Goal: Task Accomplishment & Management: Complete application form

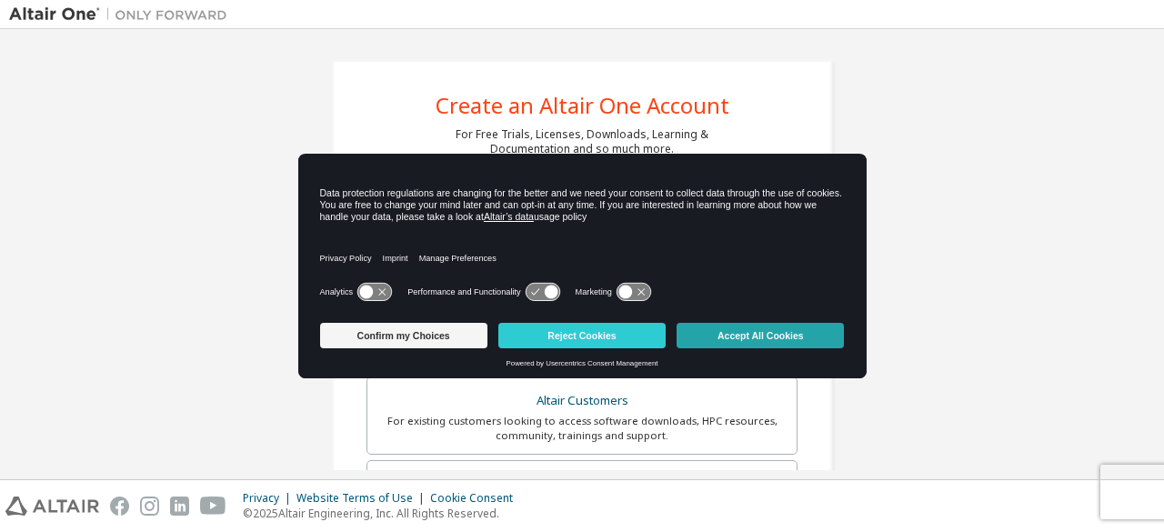
click at [737, 328] on button "Accept All Cookies" at bounding box center [760, 335] width 167 height 25
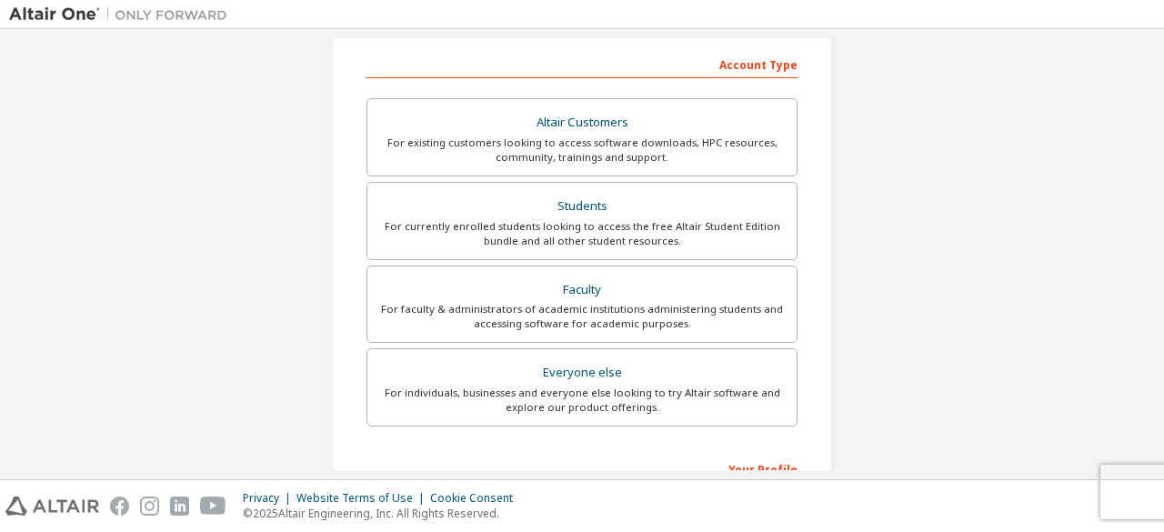
scroll to position [280, 0]
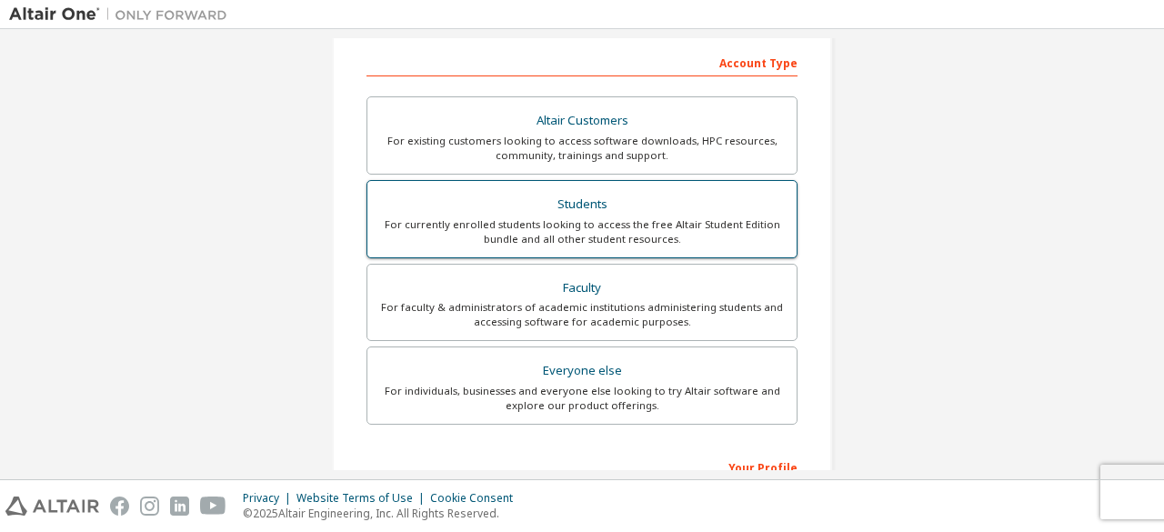
click at [583, 217] on div "For currently enrolled students looking to access the free Altair Student Editi…" at bounding box center [581, 231] width 407 height 29
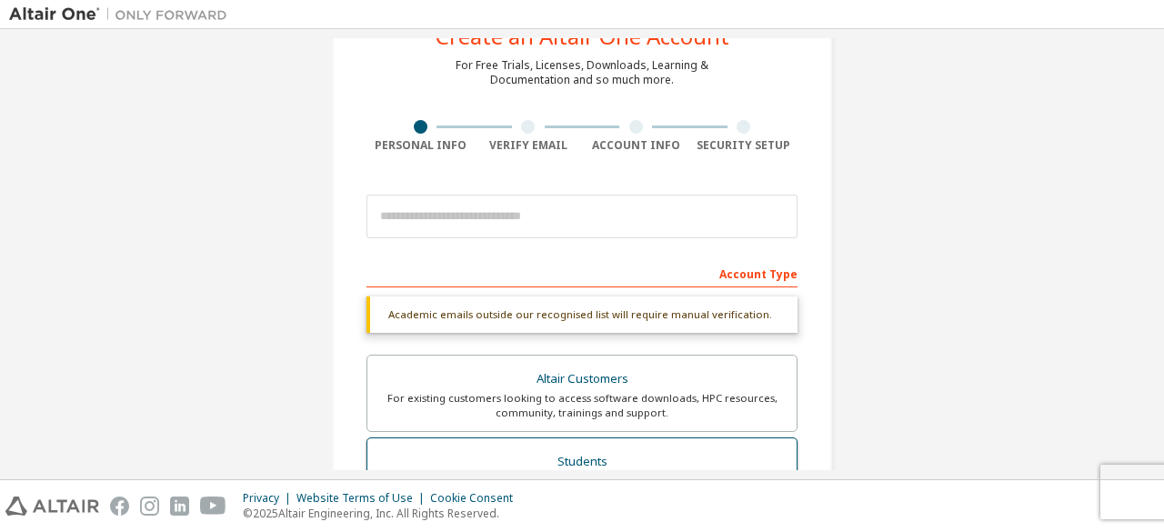
scroll to position [68, 0]
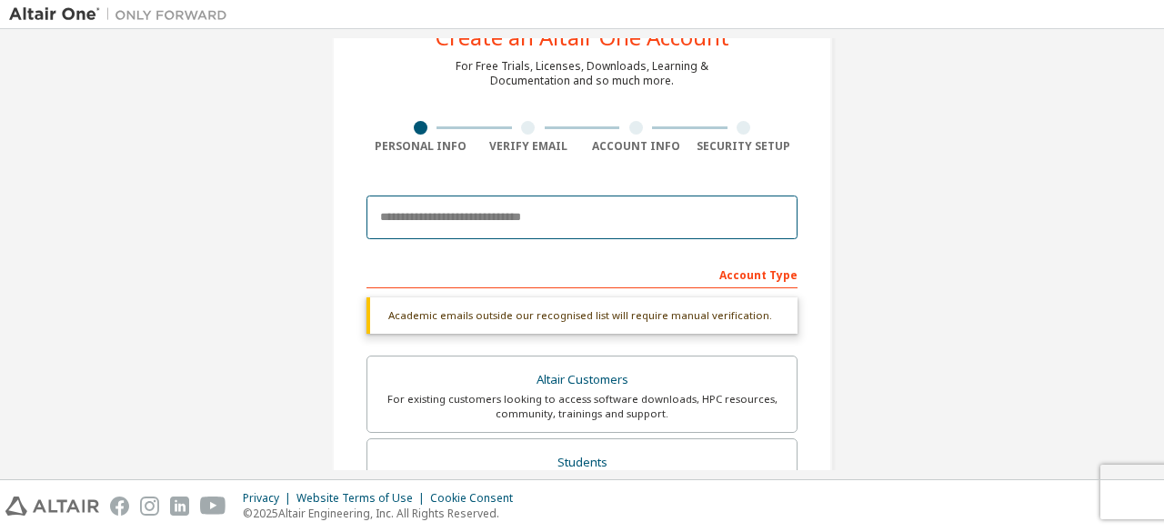
click at [598, 216] on input "email" at bounding box center [581, 218] width 431 height 44
type input "**********"
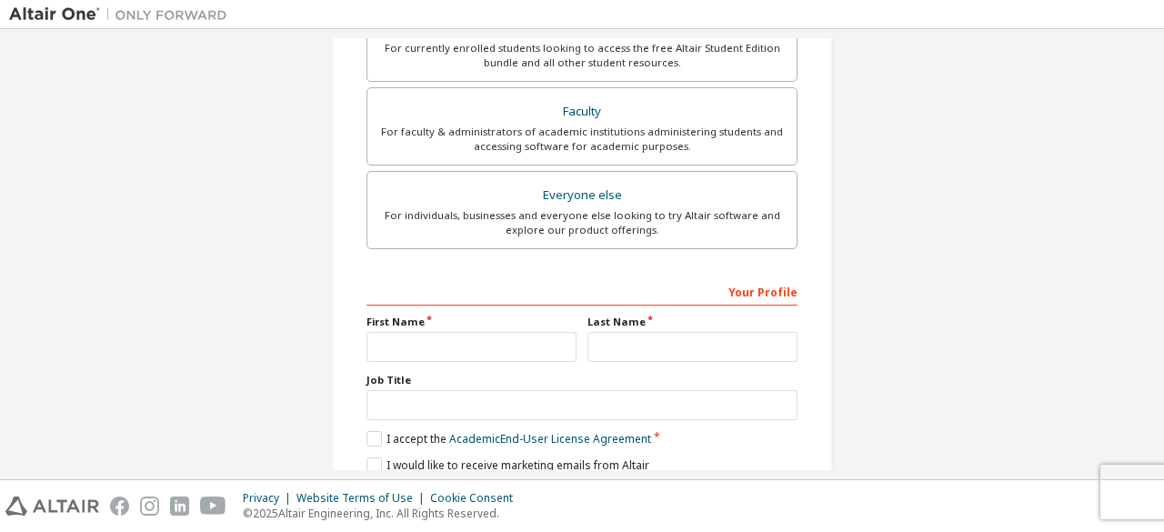
scroll to position [504, 0]
click at [517, 350] on input "text" at bounding box center [471, 346] width 210 height 30
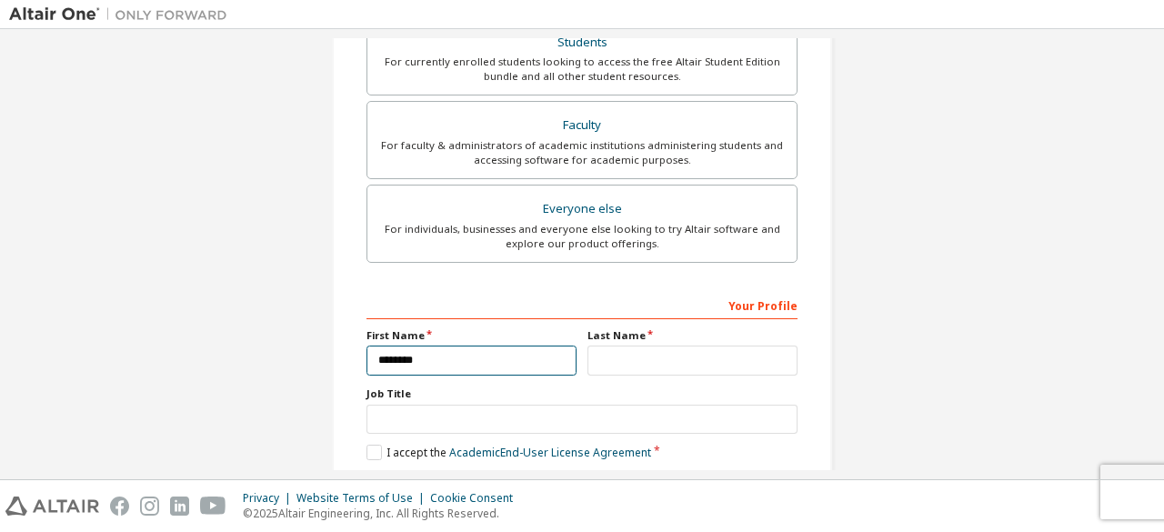
scroll to position [518, 0]
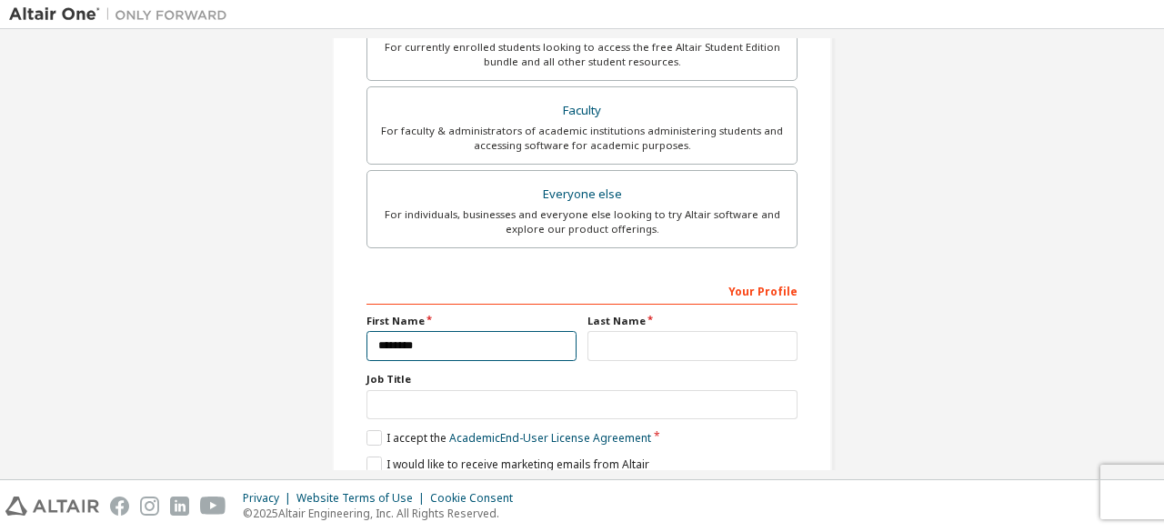
type input "********"
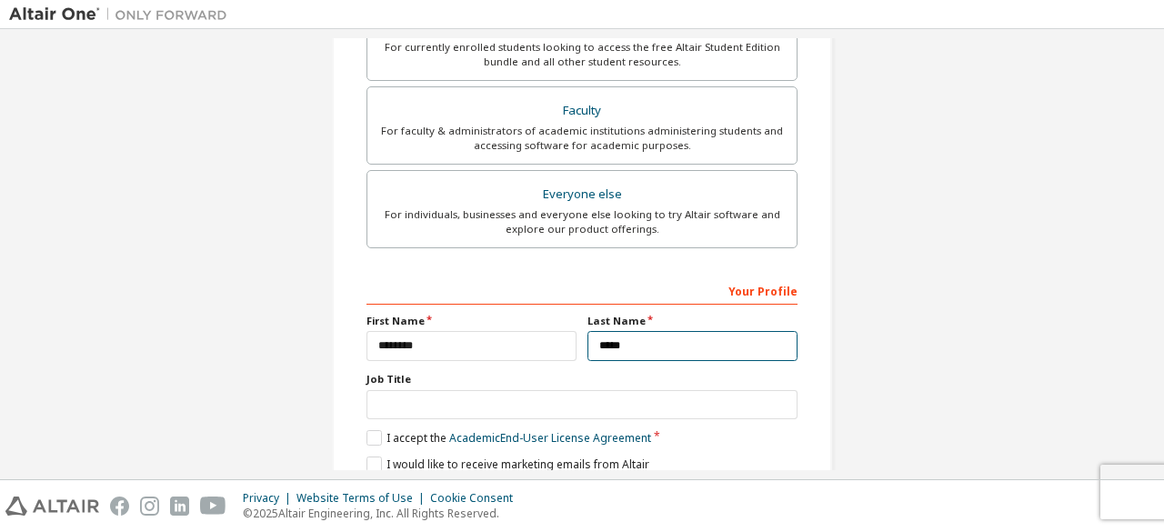
type input "*****"
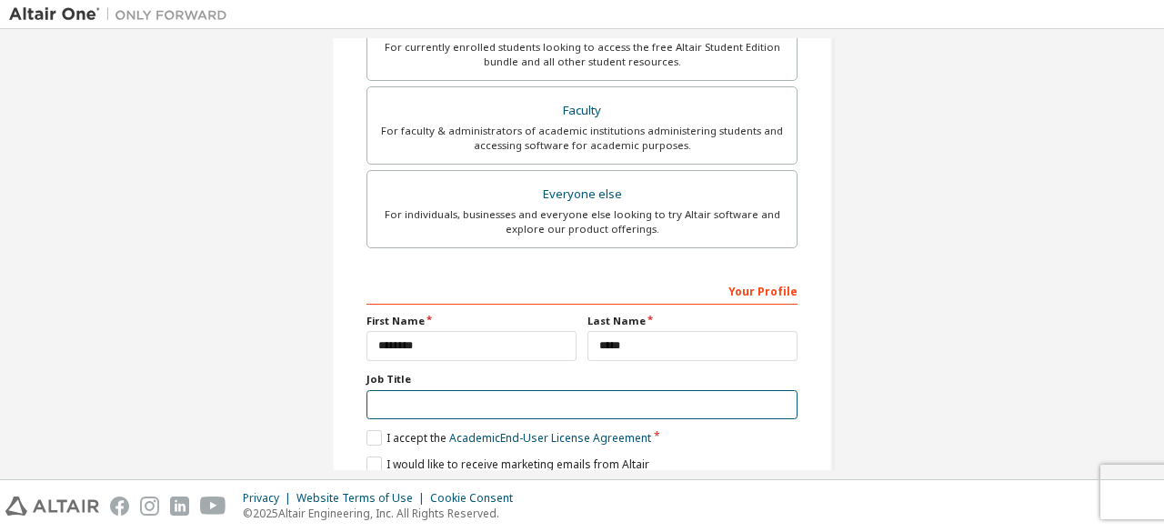
scroll to position [588, 0]
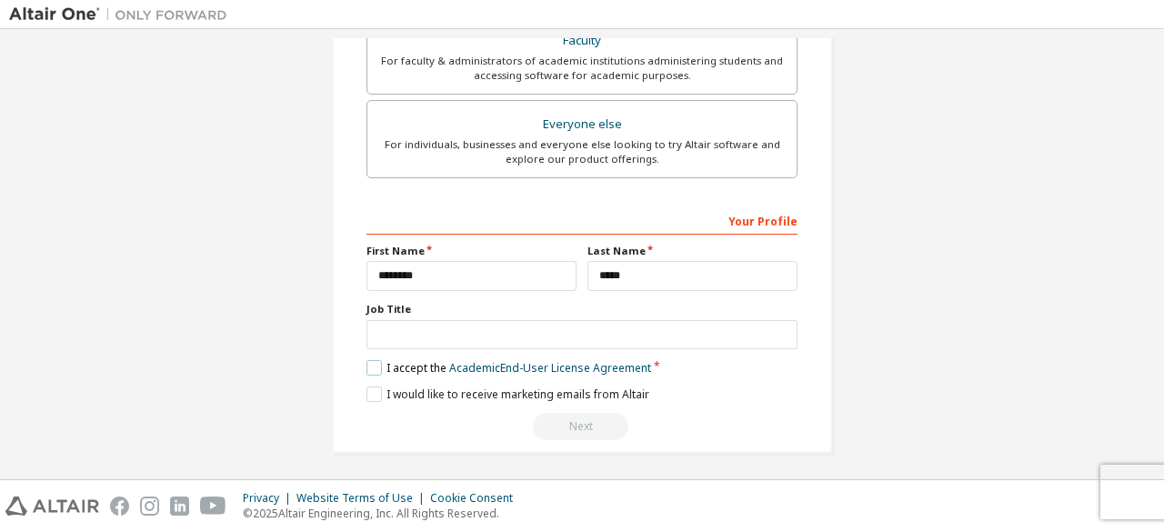
click at [366, 363] on label "I accept the Academic End-User License Agreement" at bounding box center [508, 367] width 285 height 15
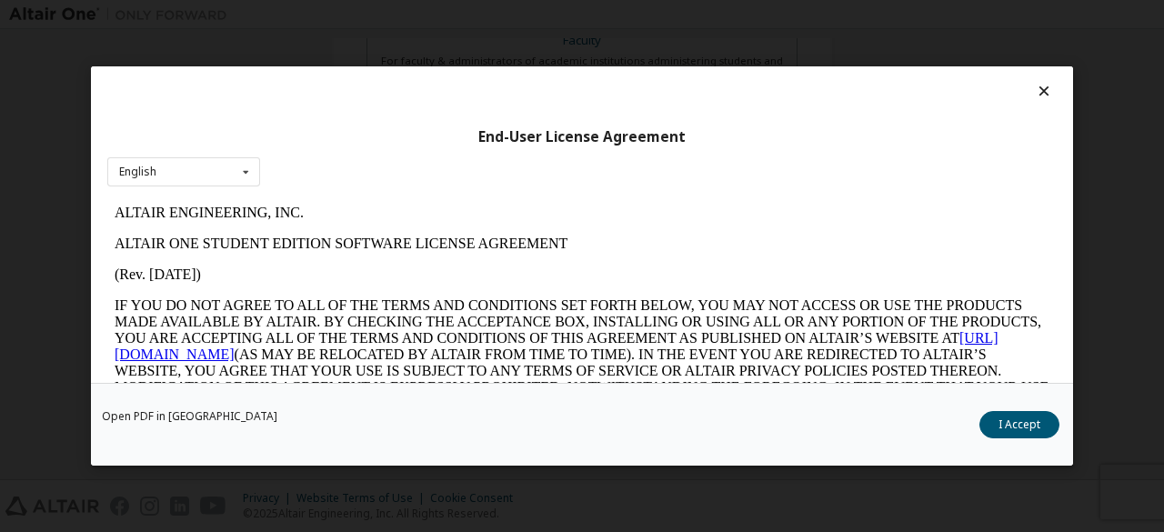
scroll to position [0, 0]
click at [244, 170] on icon at bounding box center [246, 172] width 23 height 28
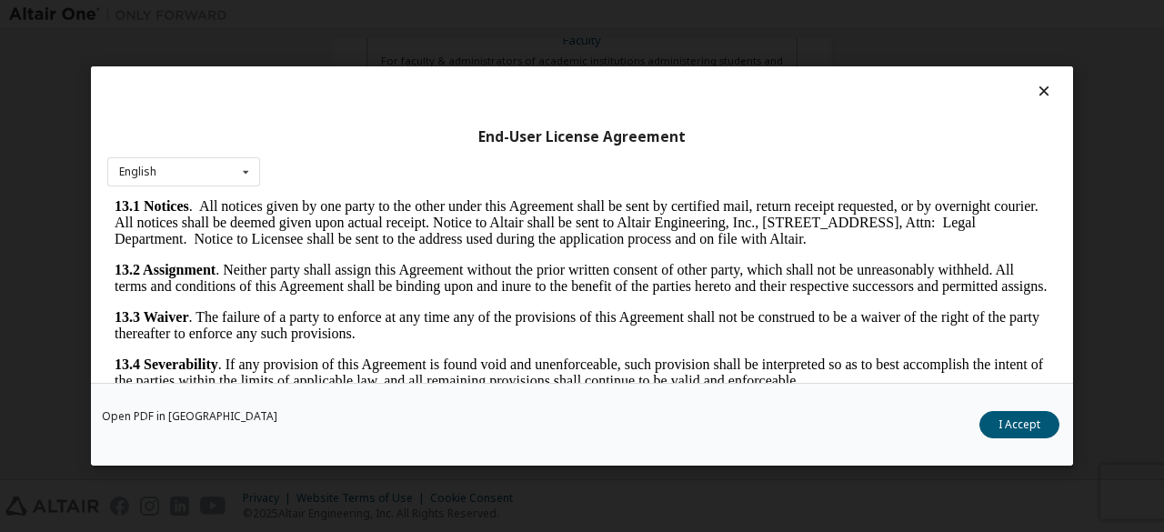
scroll to position [3039, 0]
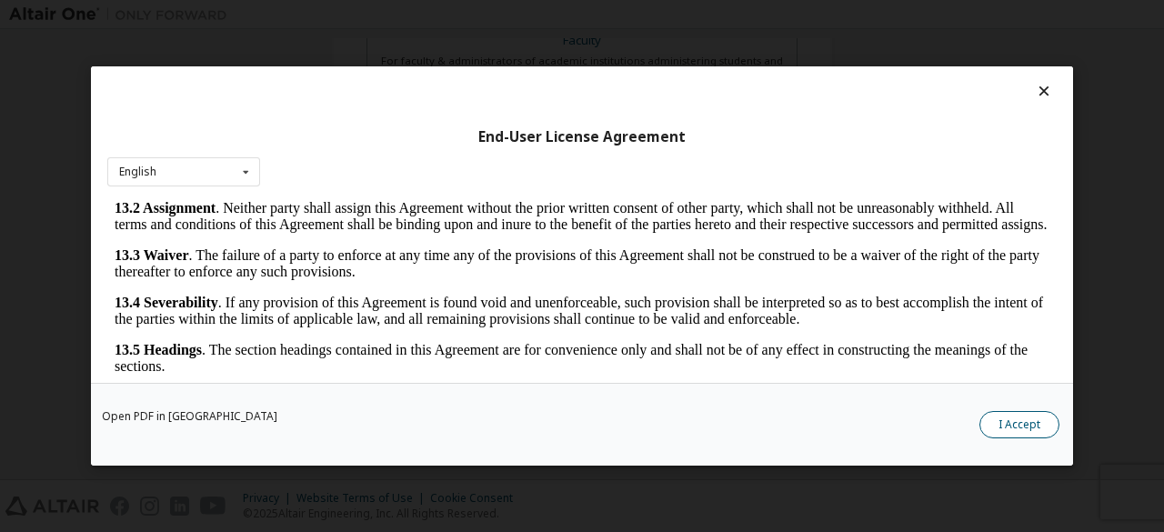
click at [1022, 430] on button "I Accept" at bounding box center [1019, 424] width 80 height 27
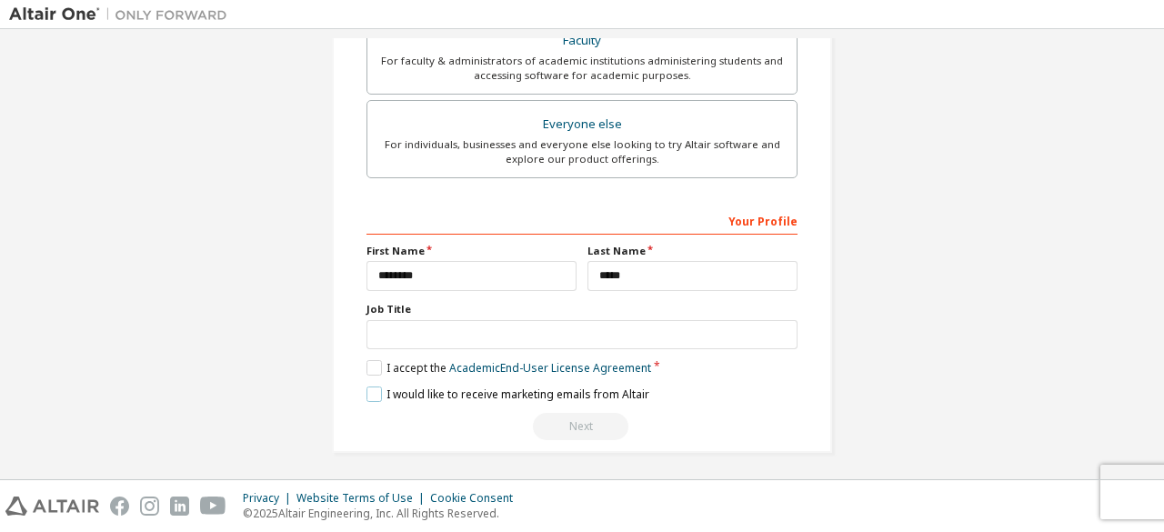
click at [376, 386] on label "I would like to receive marketing emails from Altair" at bounding box center [507, 393] width 283 height 15
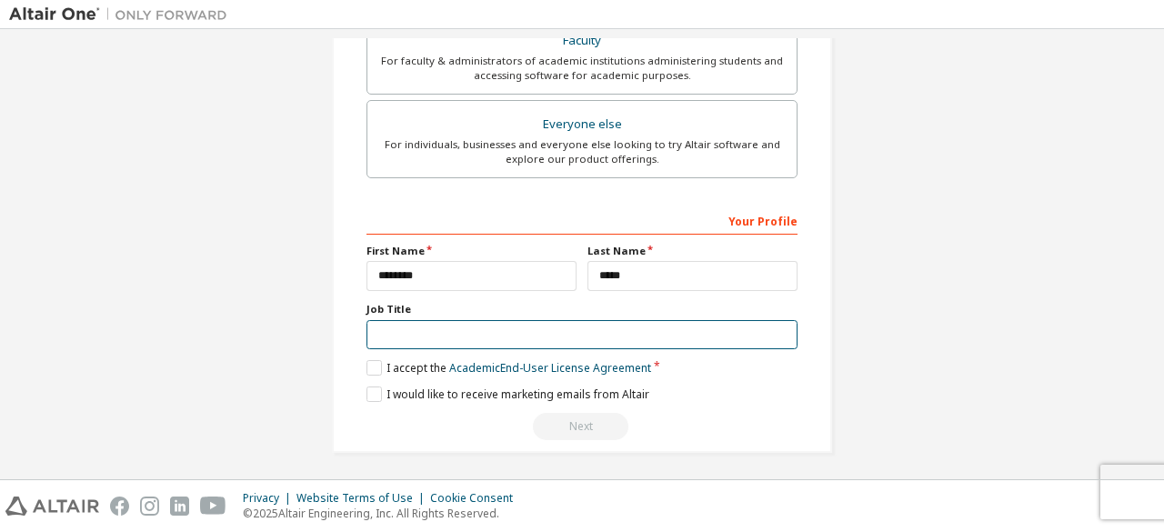
click at [403, 320] on input "text" at bounding box center [581, 335] width 431 height 30
type input "*******"
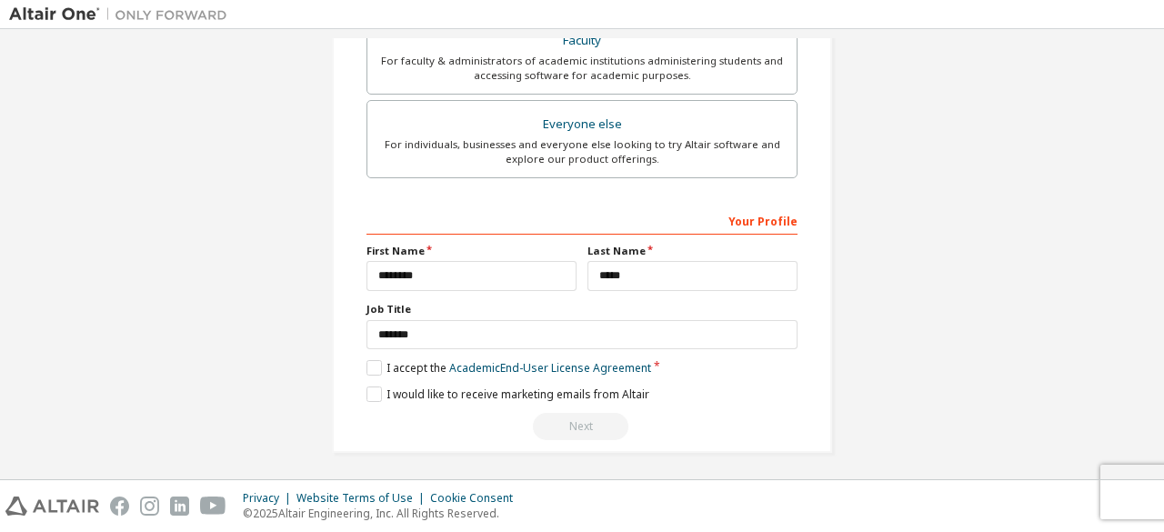
click at [559, 420] on div "Next" at bounding box center [581, 426] width 431 height 27
click at [507, 366] on link "Academic End-User License Agreement" at bounding box center [550, 367] width 202 height 15
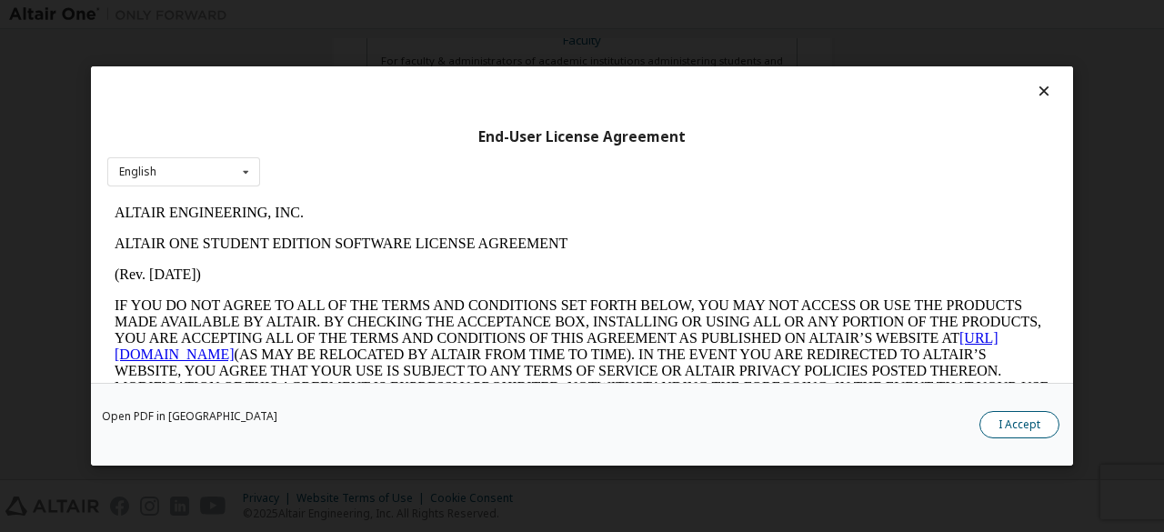
scroll to position [0, 0]
click at [1002, 415] on button "I Accept" at bounding box center [1019, 424] width 80 height 27
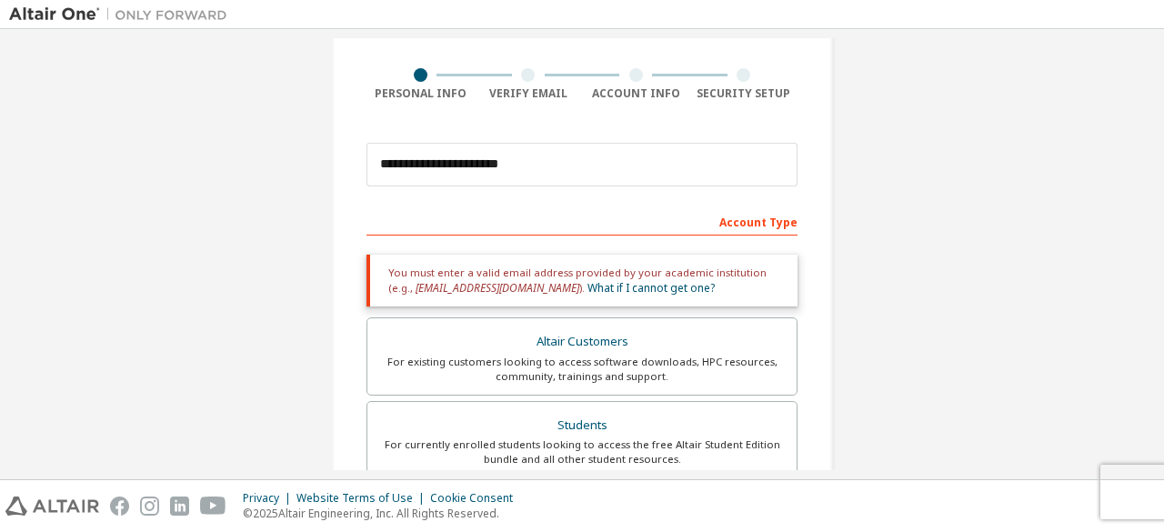
scroll to position [120, 0]
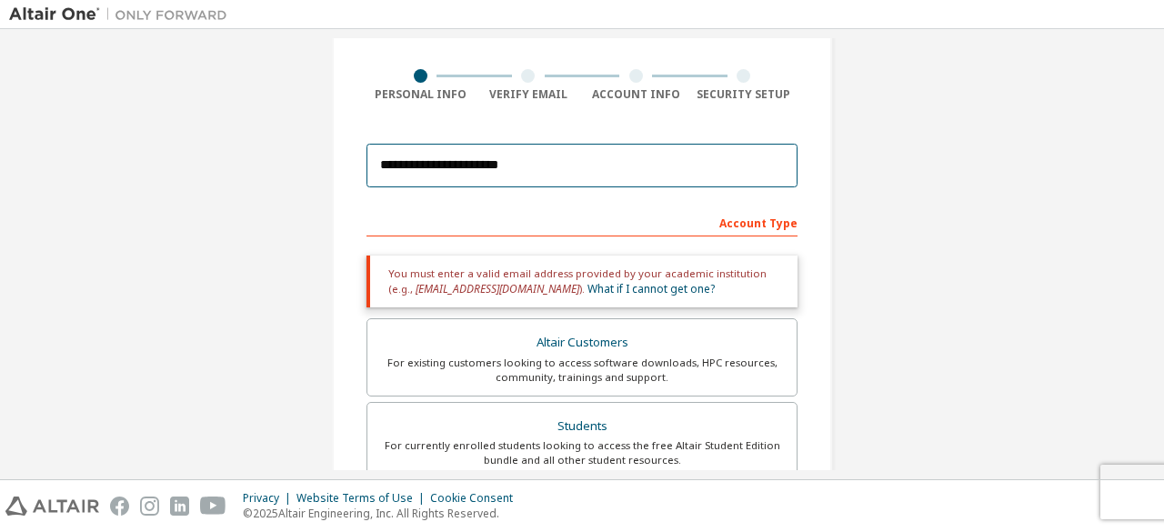
click at [492, 165] on input "**********" at bounding box center [581, 166] width 431 height 44
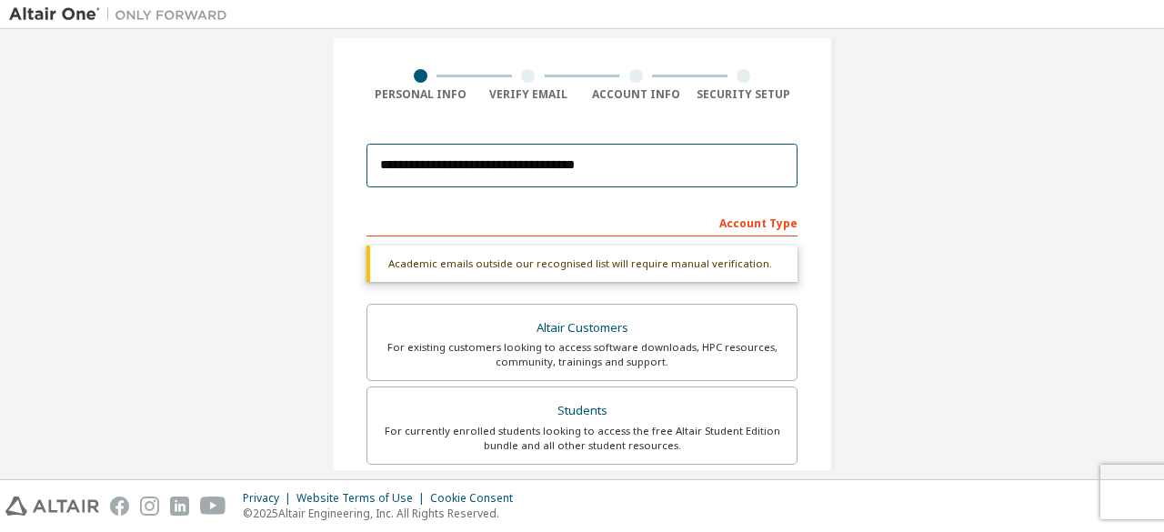
type input "**********"
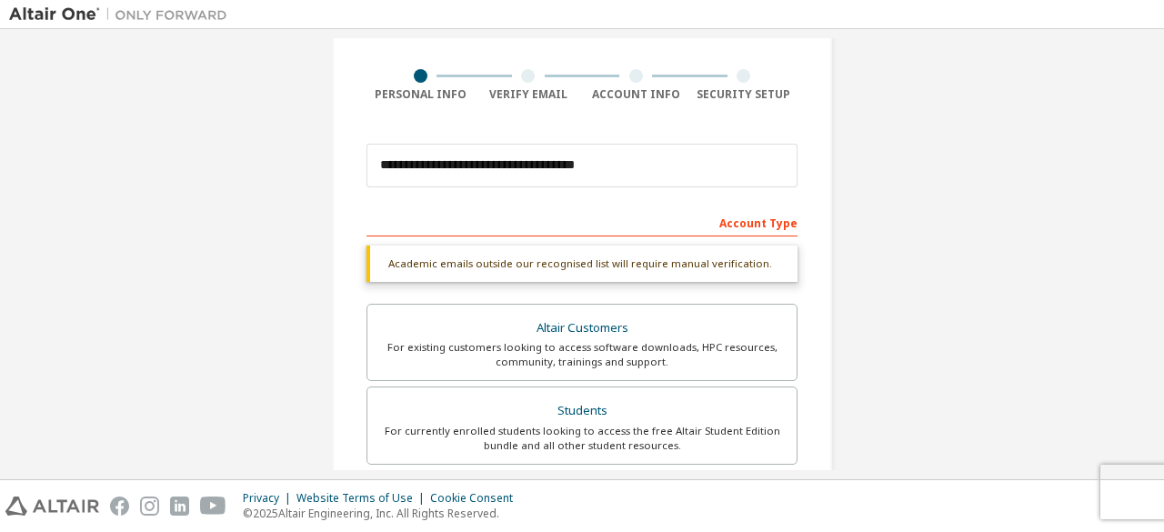
click at [713, 261] on div "Academic emails outside our recognised list will require manual verification." at bounding box center [581, 264] width 431 height 36
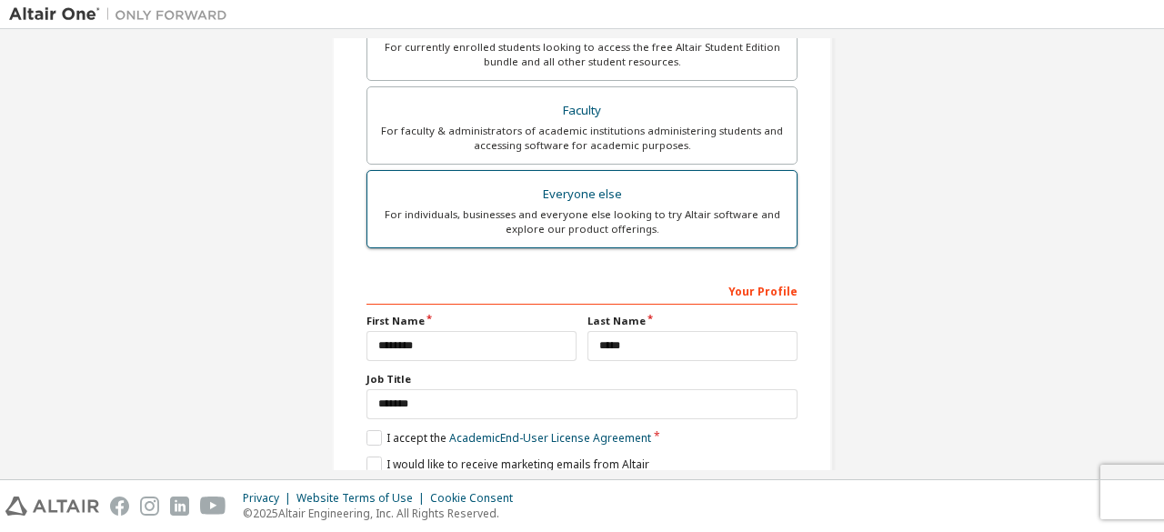
scroll to position [573, 0]
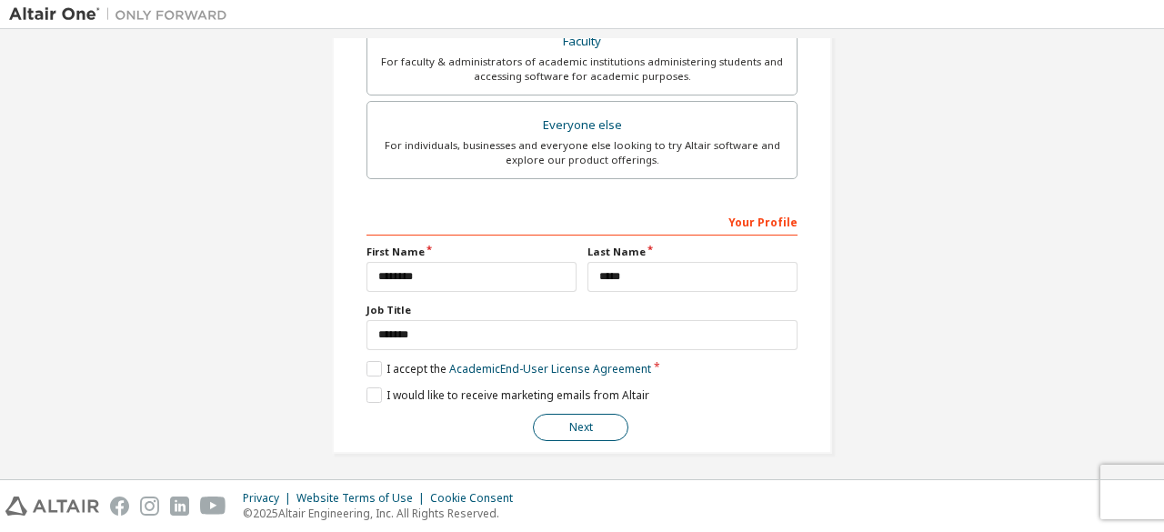
click at [604, 414] on button "Next" at bounding box center [580, 427] width 95 height 27
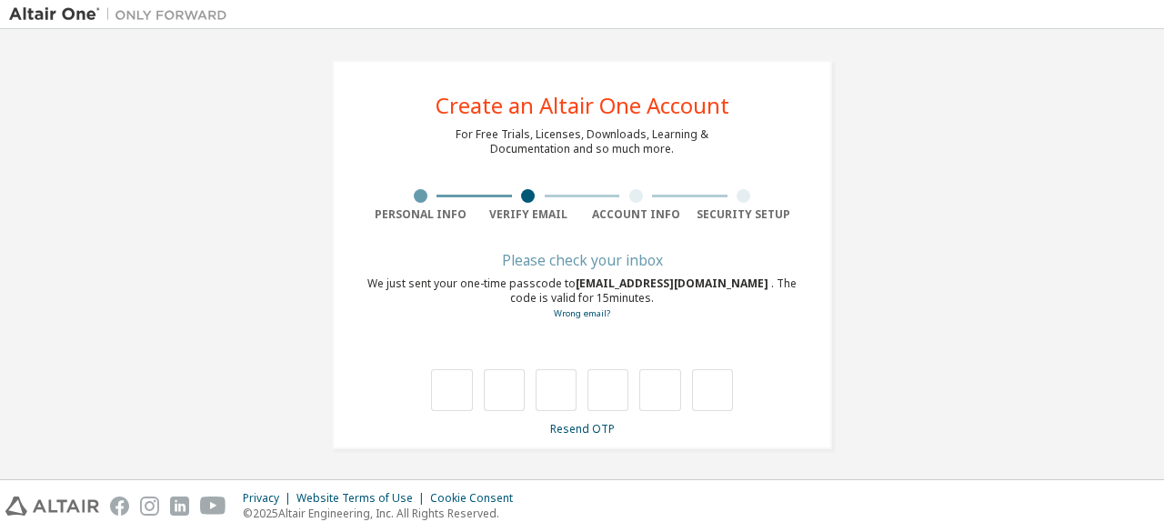
scroll to position [0, 0]
click at [571, 306] on div "We just sent your one-time passcode to [EMAIL_ADDRESS][DOMAIN_NAME] . The code …" at bounding box center [581, 298] width 431 height 45
click at [572, 312] on link "Wrong email?" at bounding box center [582, 313] width 56 height 12
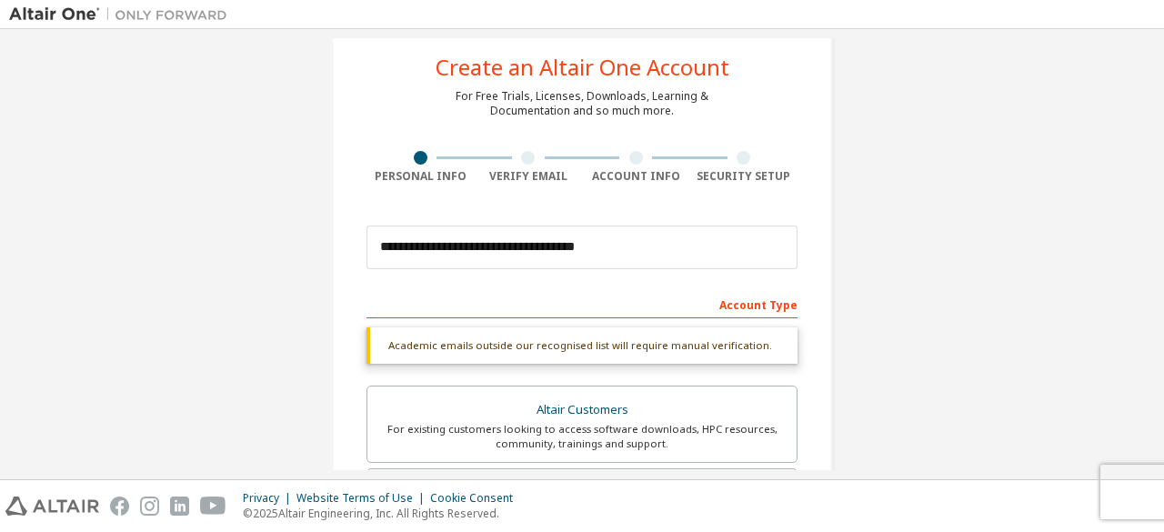
scroll to position [35, 0]
